Goal: Task Accomplishment & Management: Use online tool/utility

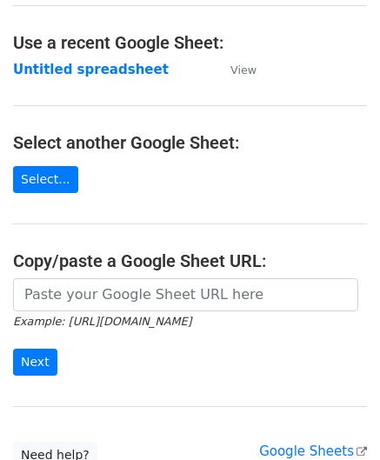
scroll to position [87, 0]
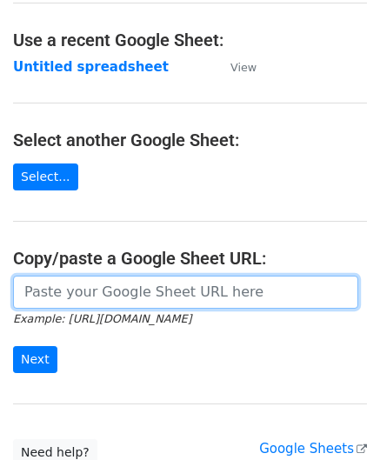
click at [77, 287] on input "url" at bounding box center [185, 292] width 345 height 33
paste input "https://docs.google.com/spreadsheets/d/1eXC-5a11Xh_Fhe9-X9QBJIDYfP_AcGdKKy1qTuO…"
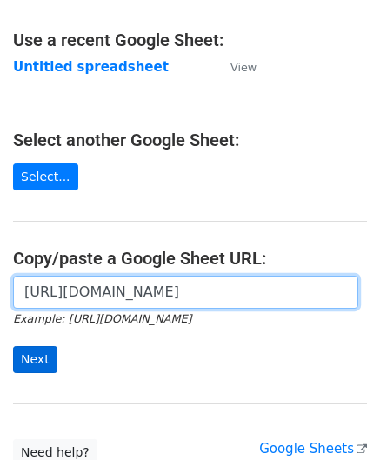
type input "https://docs.google.com/spreadsheets/d/1eXC-5a11Xh_Fhe9-X9QBJIDYfP_AcGdKKy1qTuO…"
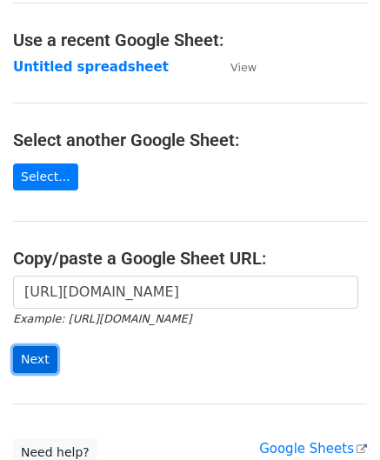
click at [33, 359] on input "Next" at bounding box center [35, 359] width 44 height 27
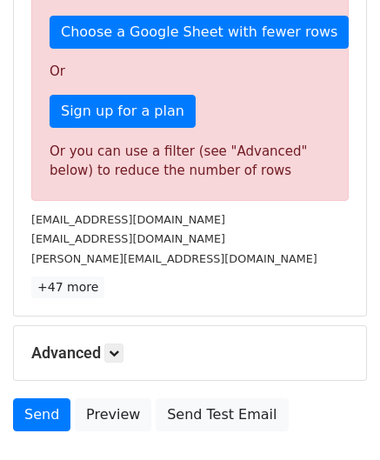
scroll to position [546, 0]
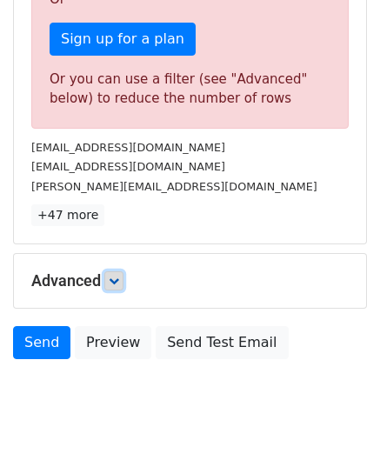
click at [117, 272] on link at bounding box center [113, 281] width 19 height 19
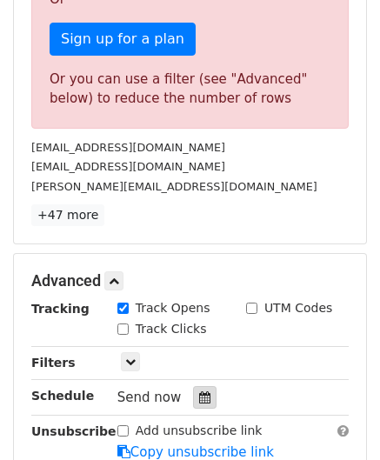
click at [199, 394] on icon at bounding box center [204, 398] width 11 height 12
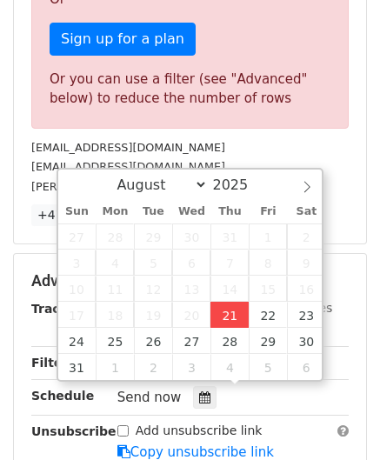
type input "[DATE] 12:00"
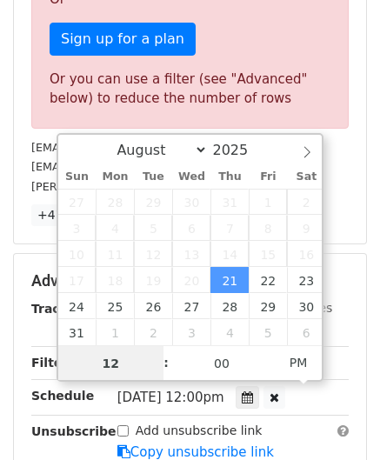
scroll to position [0, 0]
paste input "7"
type input "7"
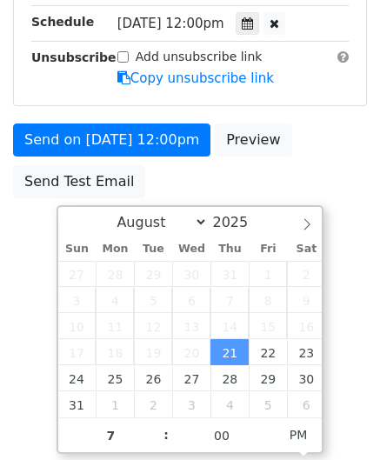
scroll to position [353, 0]
type input "[DATE] 19:00"
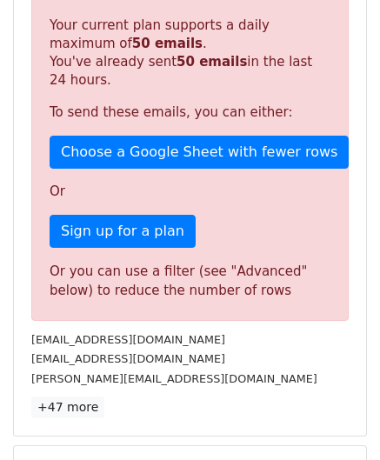
scroll to position [798, 0]
